Goal: Check status: Check status

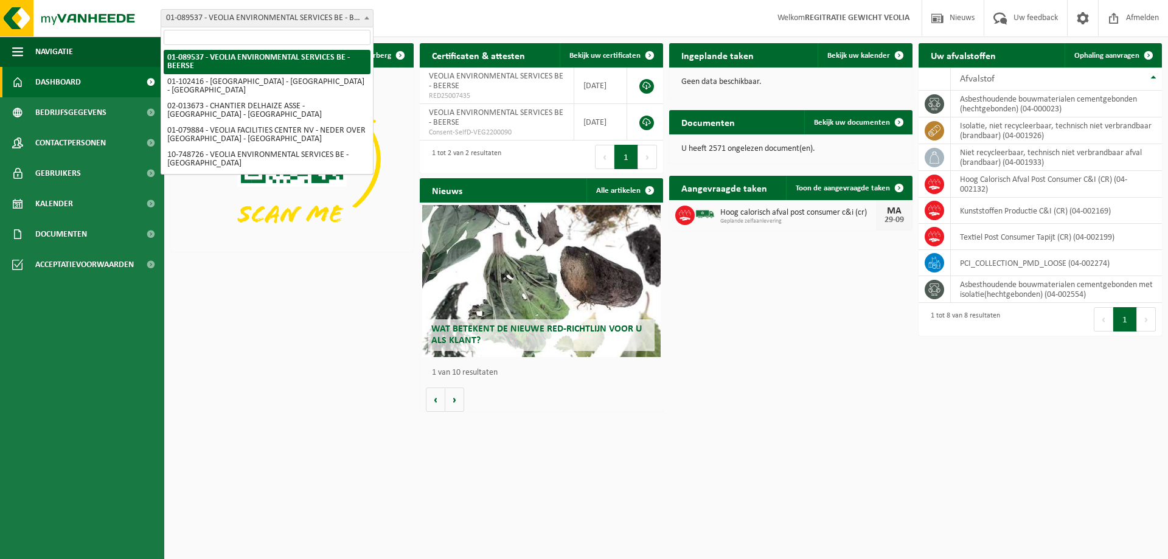
click at [290, 21] on span "01-089537 - VEOLIA ENVIRONMENTAL SERVICES BE - BEERSE" at bounding box center [267, 18] width 212 height 17
type input "mo"
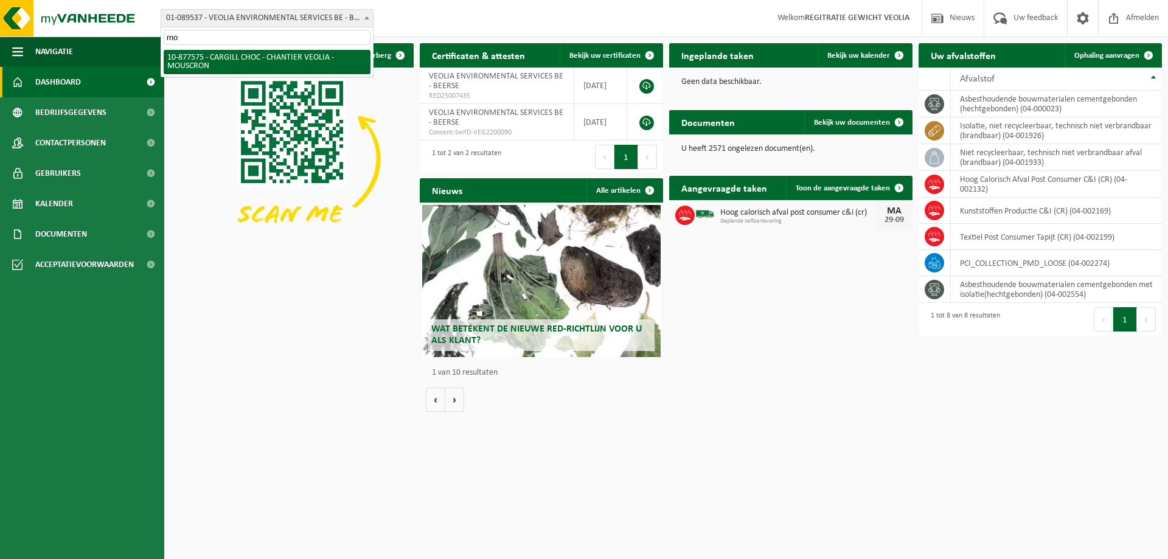
select select "108043"
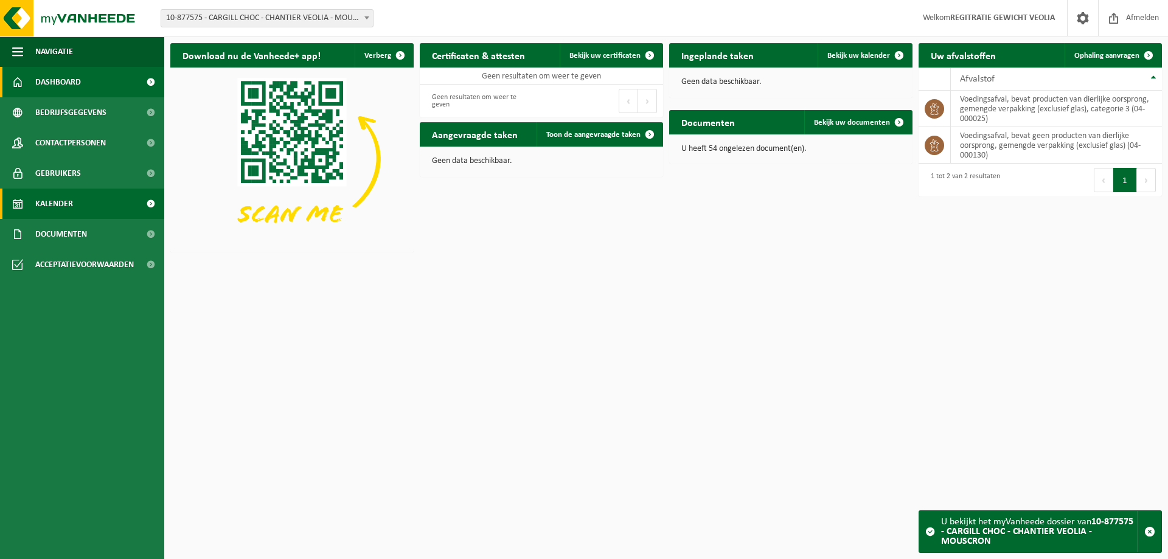
click at [85, 214] on link "Kalender" at bounding box center [82, 204] width 164 height 30
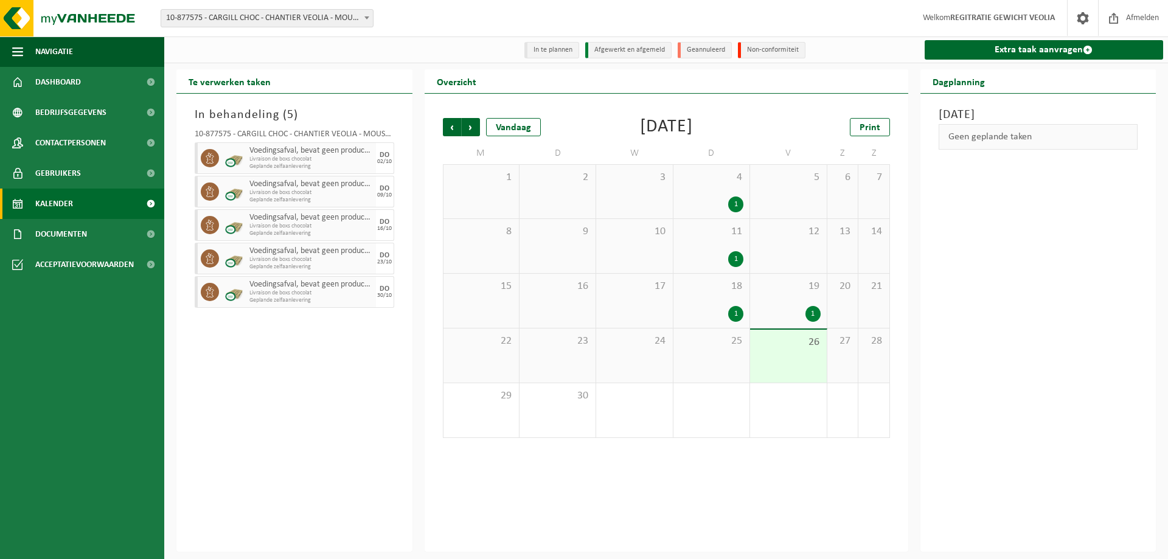
click at [730, 360] on div "25" at bounding box center [711, 356] width 76 height 54
